Goal: Information Seeking & Learning: Understand process/instructions

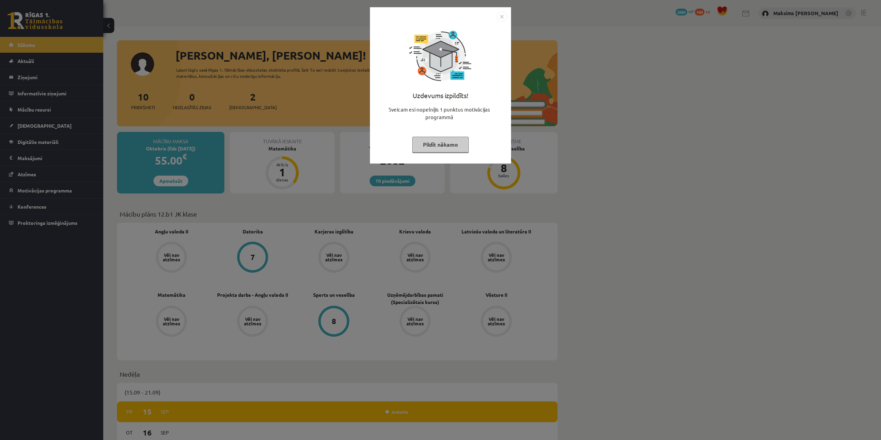
click at [501, 17] on img "Close" at bounding box center [502, 16] width 10 height 10
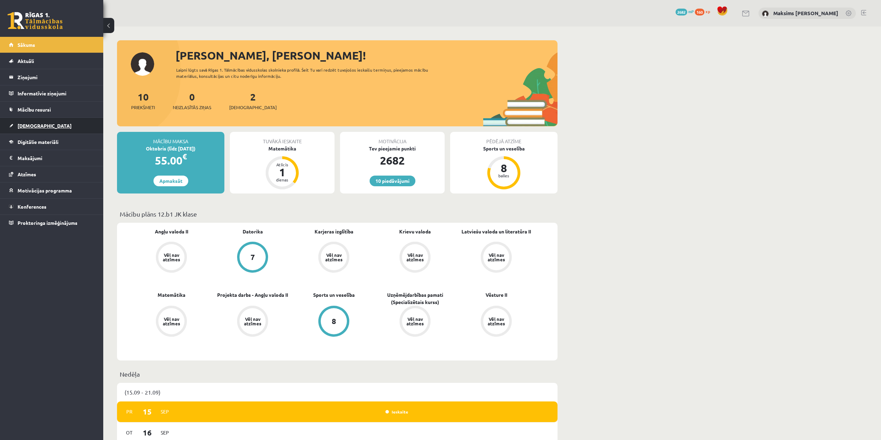
click at [32, 126] on span "[DEMOGRAPHIC_DATA]" at bounding box center [45, 126] width 54 height 6
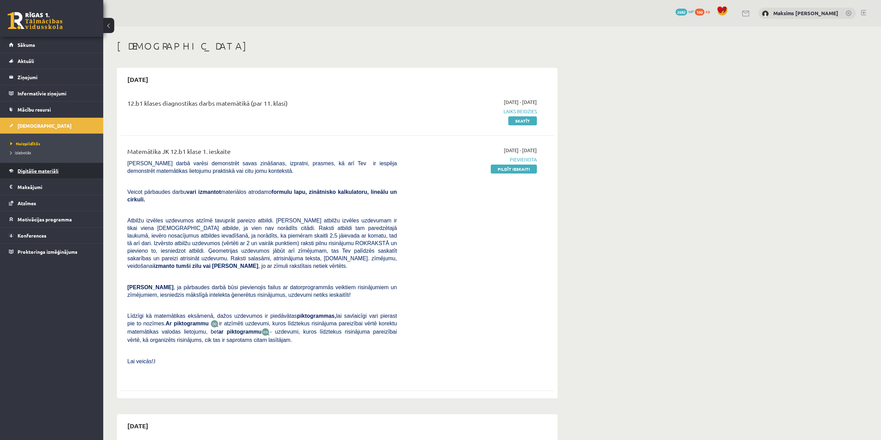
click at [40, 172] on span "Digitālie materiāli" at bounding box center [38, 171] width 41 height 6
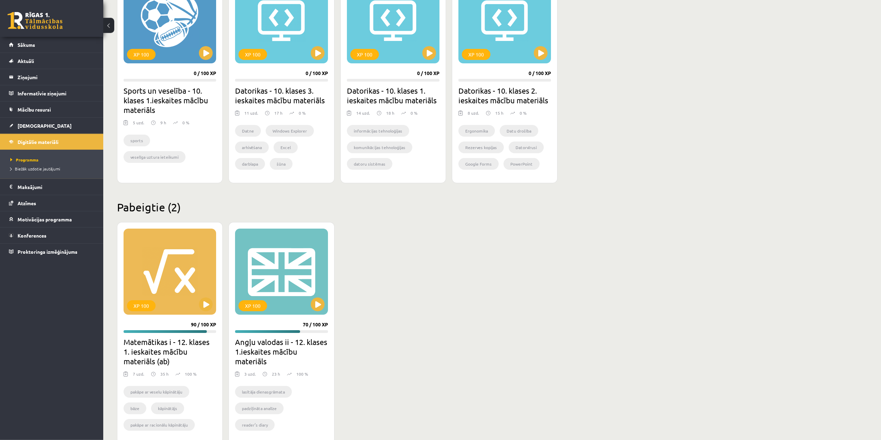
scroll to position [461, 0]
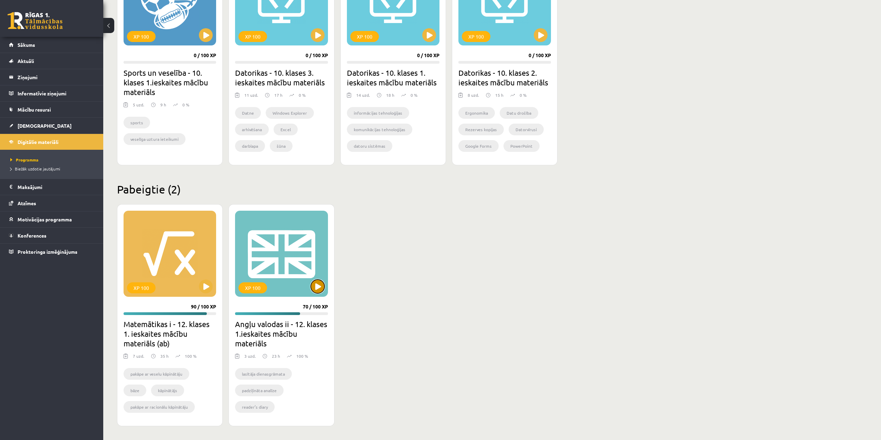
click at [317, 287] on button at bounding box center [318, 286] width 14 height 14
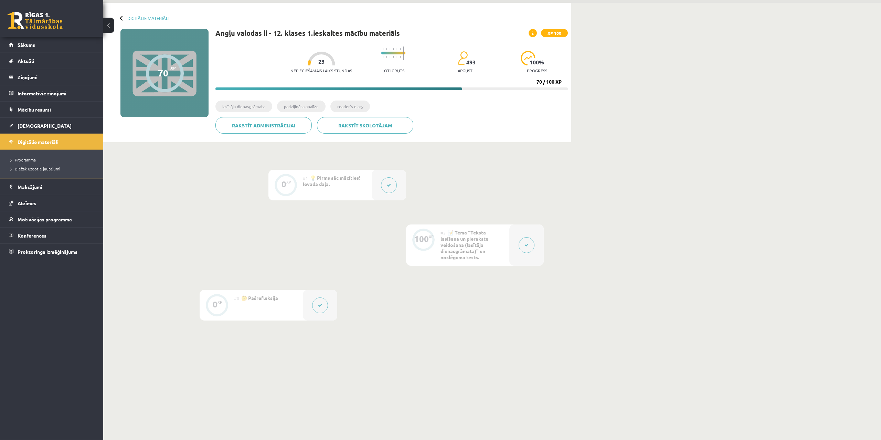
scroll to position [25, 0]
click at [524, 242] on button at bounding box center [527, 244] width 16 height 16
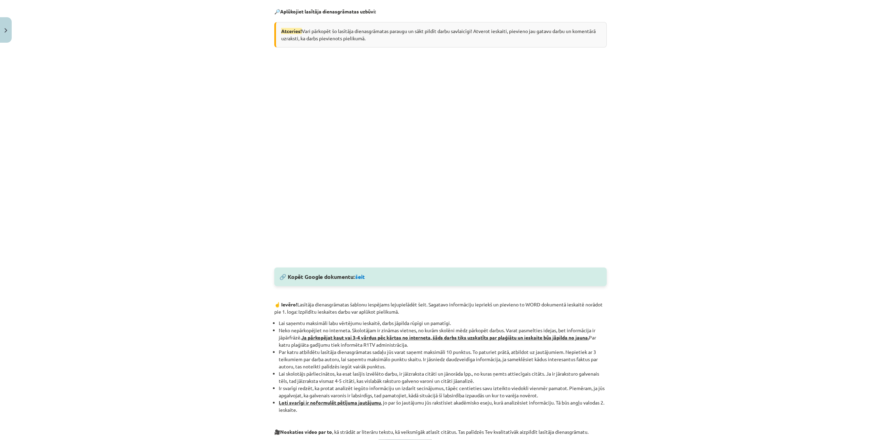
scroll to position [198, 0]
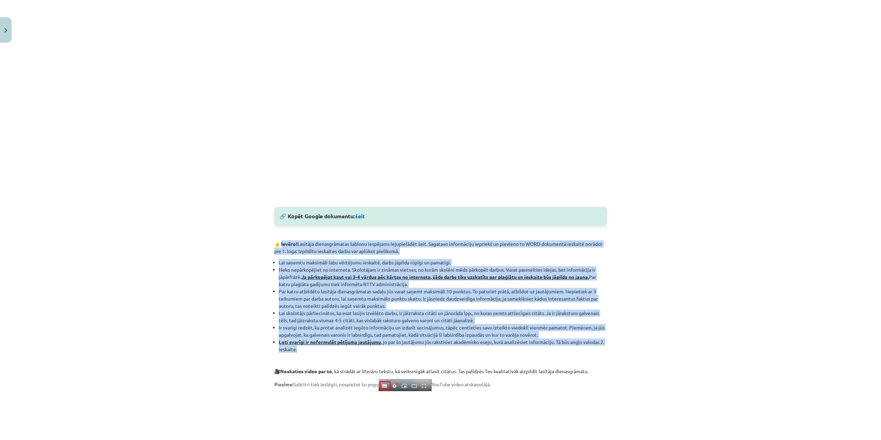
drag, startPoint x: 282, startPoint y: 245, endPoint x: 452, endPoint y: 353, distance: 201.4
click at [452, 353] on div "🔎 Aplūkojiet lasītāja dienasgrāmatas uzbūvi: Atceries! Vari pārkopēt šo lasītāj…" at bounding box center [440, 228] width 332 height 585
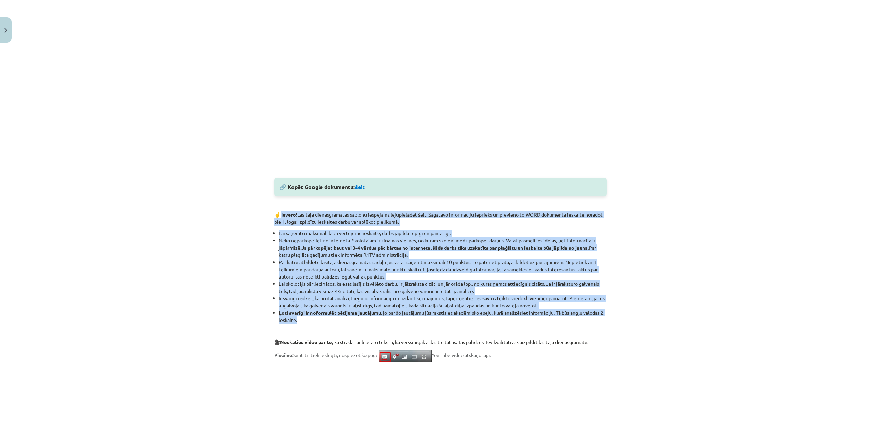
scroll to position [211, 0]
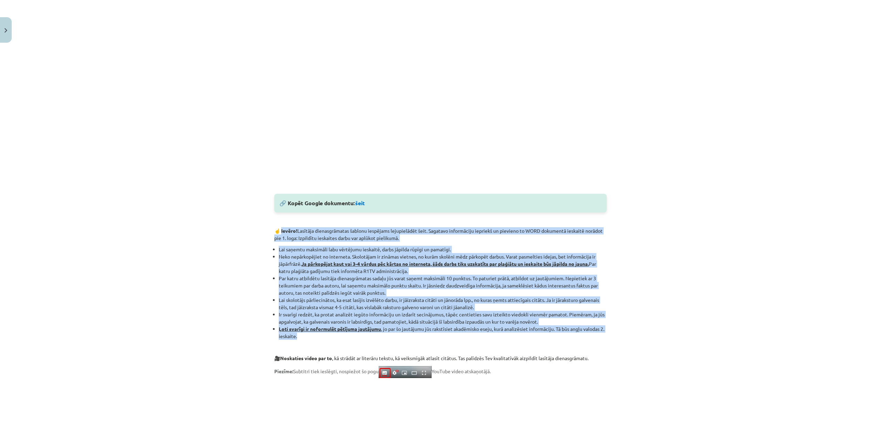
copy div "Ievēro! Lasītāja dienasgrāmatas šablonu iespējams lejupielādēt šeit. Sagatavo i…"
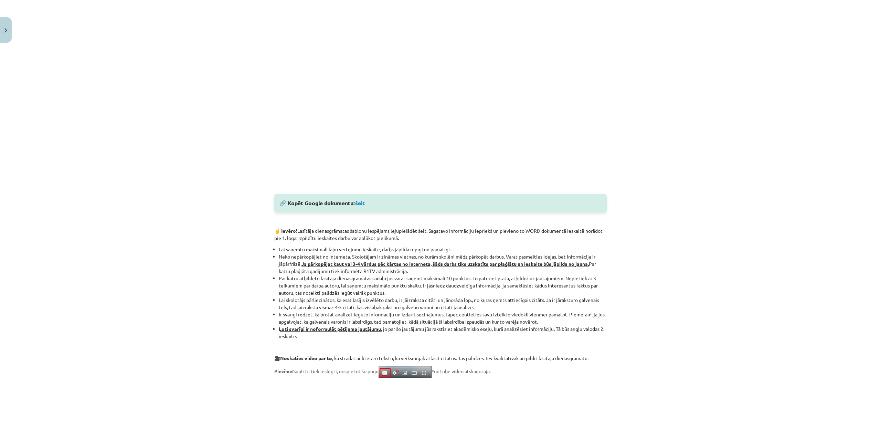
click at [756, 306] on div "Mācību tēma: Angļu valodas ii - 12. klases 1.ieskaites mācību materiāls #2 📝 Tē…" at bounding box center [440, 220] width 881 height 440
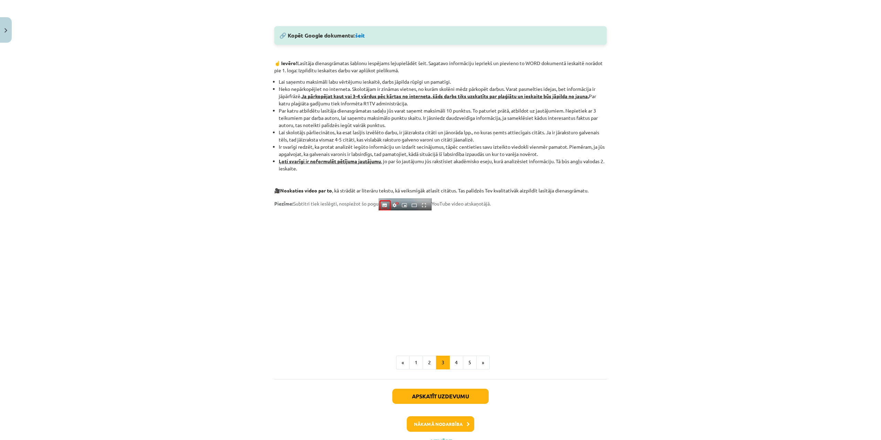
scroll to position [409, 0]
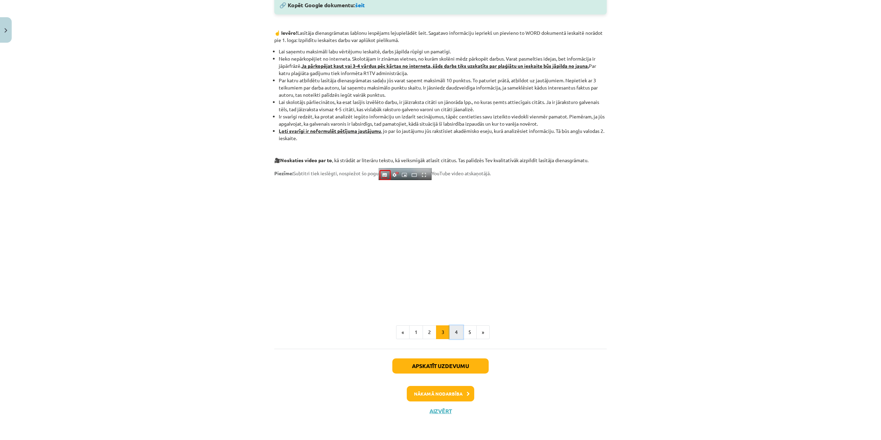
click at [458, 330] on button "4" at bounding box center [456, 332] width 14 height 14
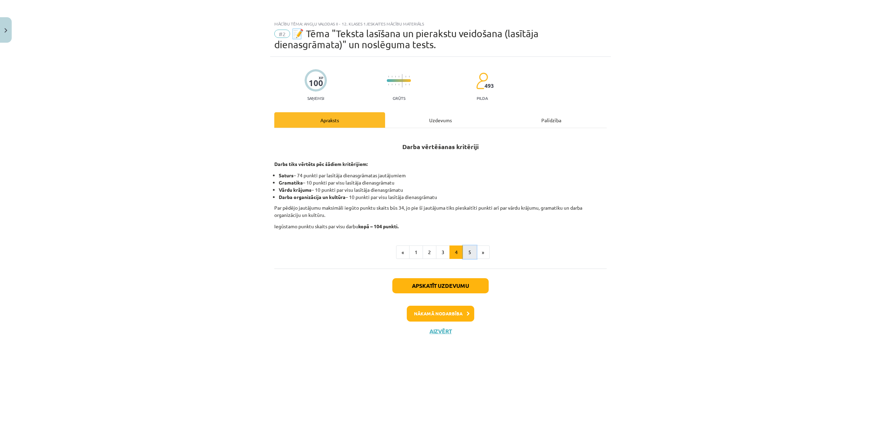
click at [468, 256] on button "5" at bounding box center [470, 252] width 14 height 14
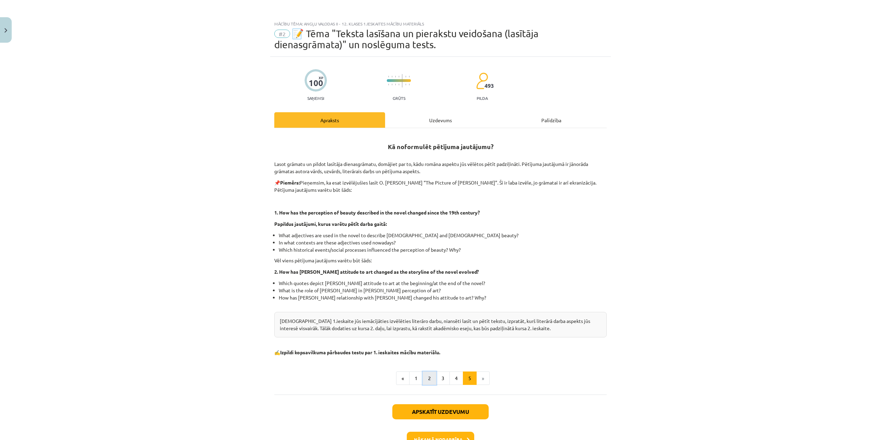
click at [427, 378] on button "2" at bounding box center [430, 378] width 14 height 14
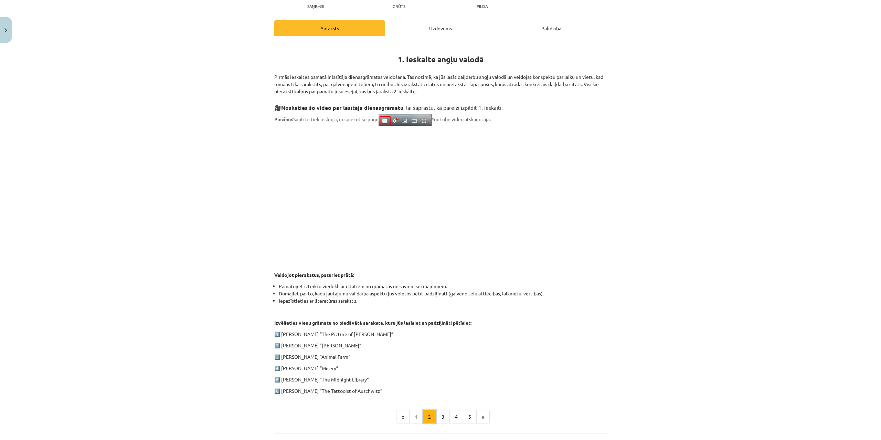
scroll to position [77, 0]
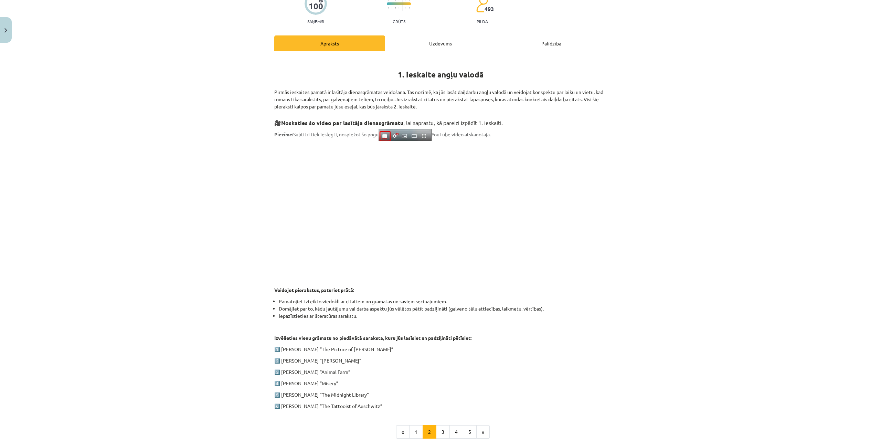
drag, startPoint x: 267, startPoint y: 89, endPoint x: 458, endPoint y: 111, distance: 191.6
click at [458, 111] on div "Mācību tēma: Angļu valodas ii - 12. klases 1.ieskaites mācību materiāls #2 📝 Tē…" at bounding box center [440, 220] width 881 height 440
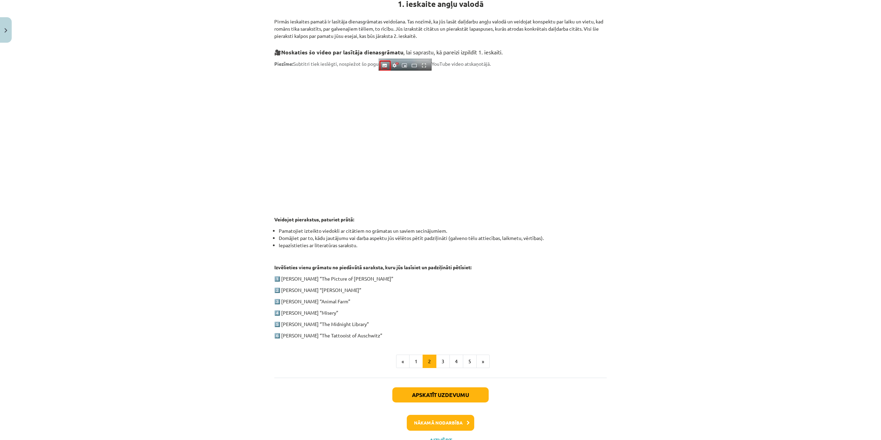
scroll to position [176, 0]
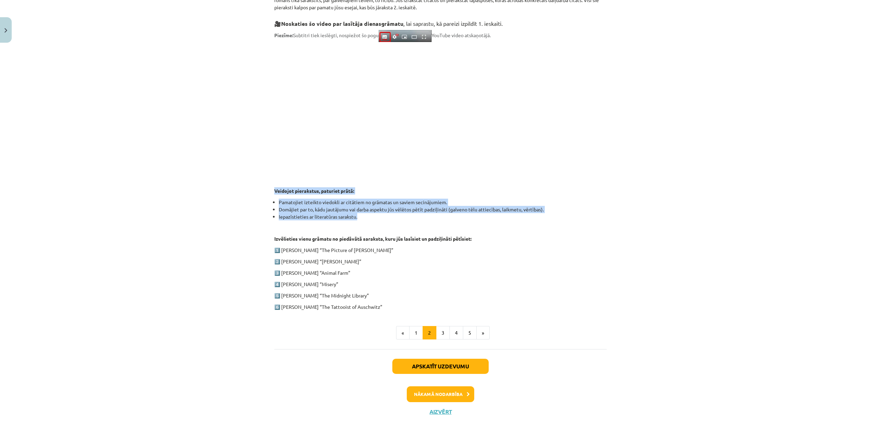
drag, startPoint x: 274, startPoint y: 189, endPoint x: 385, endPoint y: 215, distance: 114.0
click at [385, 215] on div "100 XP Saņemsi Grūts 493 pilda Apraksts Uzdevums Palīdzība 1. ieskaite angļu va…" at bounding box center [440, 152] width 341 height 542
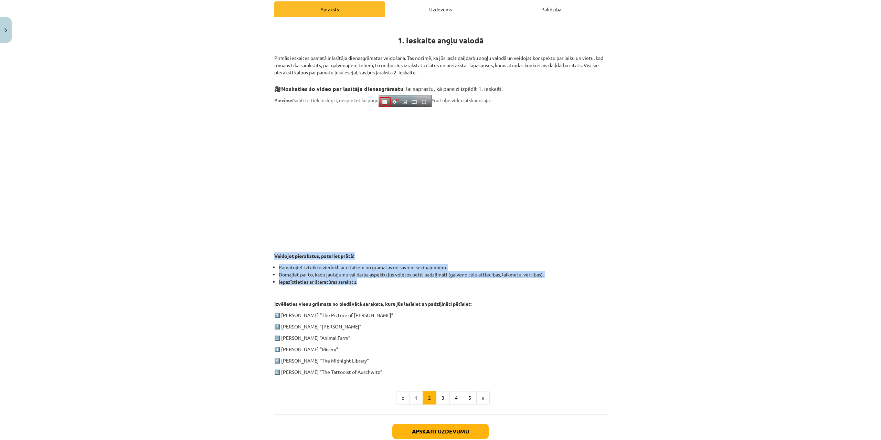
scroll to position [110, 0]
click at [441, 402] on button "3" at bounding box center [443, 399] width 14 height 14
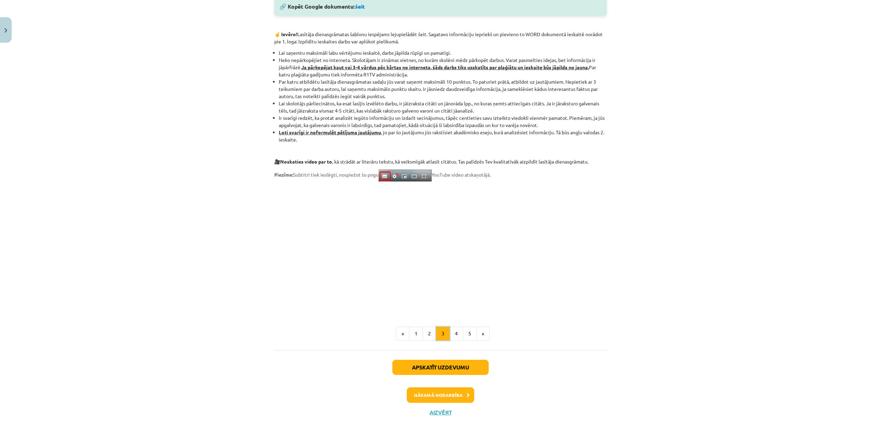
scroll to position [409, 0]
click at [257, 369] on div "Mācību tēma: Angļu valodas ii - 12. klases 1.ieskaites mācību materiāls #2 📝 Tē…" at bounding box center [440, 220] width 881 height 440
